Goal: Navigation & Orientation: Find specific page/section

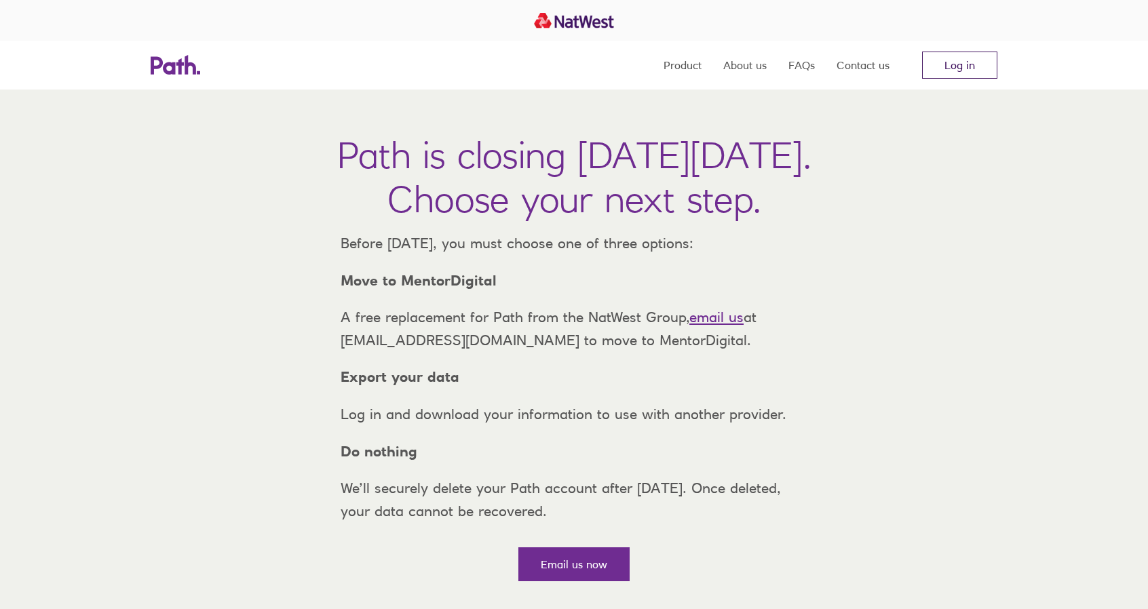
click at [959, 63] on link "Log in" at bounding box center [959, 65] width 75 height 27
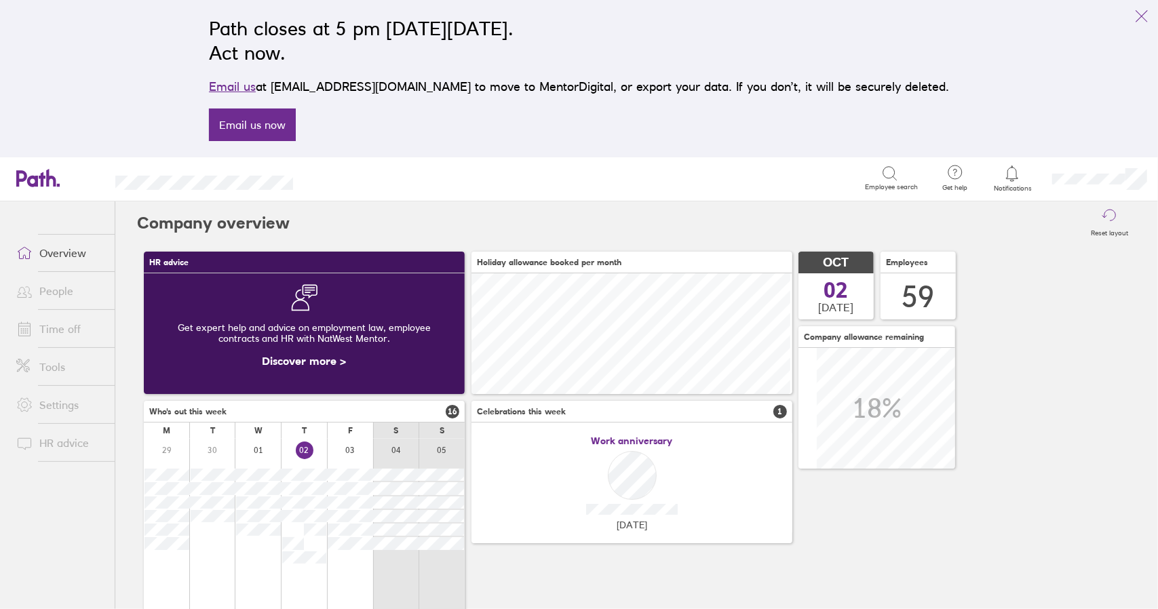
scroll to position [121, 320]
click at [64, 332] on link "Time off" at bounding box center [59, 328] width 109 height 27
